Goal: Book appointment/travel/reservation

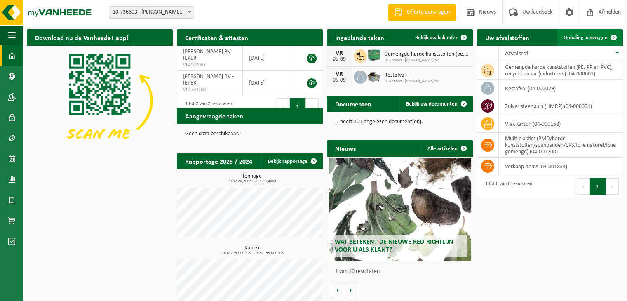
click at [588, 35] on span "Ophaling aanvragen" at bounding box center [585, 37] width 44 height 5
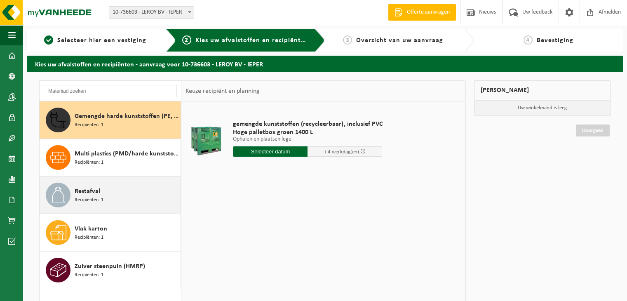
click at [91, 196] on span "Recipiënten: 1" at bounding box center [89, 200] width 29 height 8
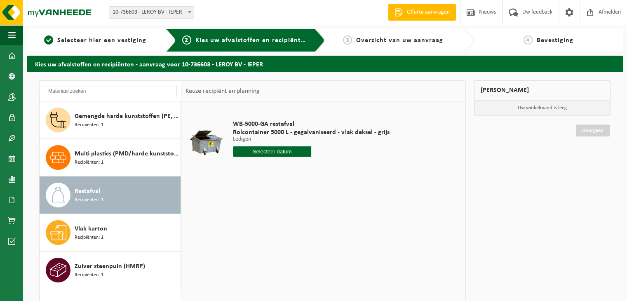
click at [267, 151] on input "text" at bounding box center [272, 151] width 78 height 10
click at [296, 209] on div "12" at bounding box center [298, 211] width 14 height 13
type input "Van 2025-09-12"
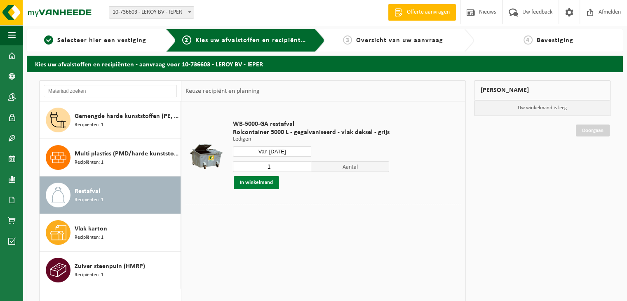
click at [260, 181] on button "In winkelmand" at bounding box center [256, 182] width 45 height 13
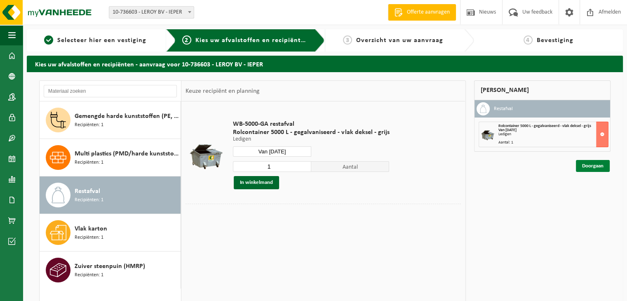
click at [593, 162] on link "Doorgaan" at bounding box center [593, 166] width 34 height 12
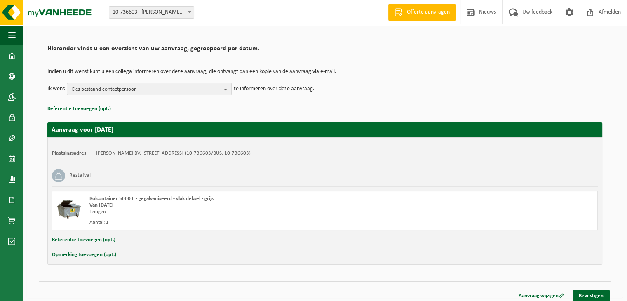
scroll to position [52, 0]
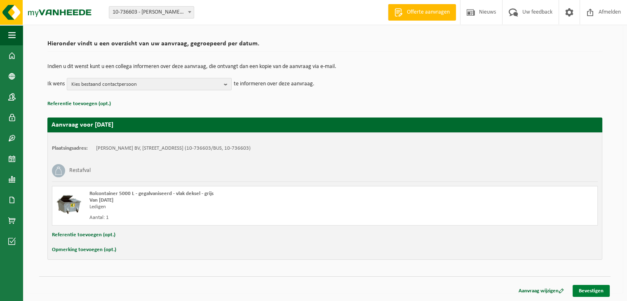
click at [595, 287] on link "Bevestigen" at bounding box center [590, 291] width 37 height 12
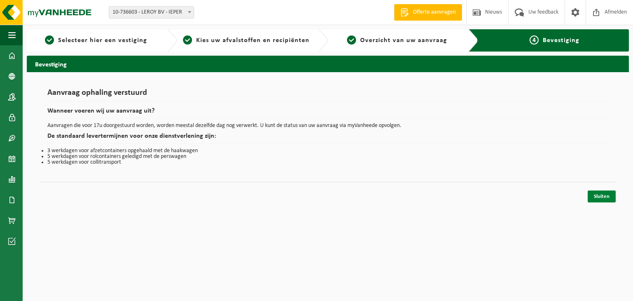
click at [608, 195] on link "Sluiten" at bounding box center [602, 196] width 28 height 12
